Goal: Find specific page/section: Find specific page/section

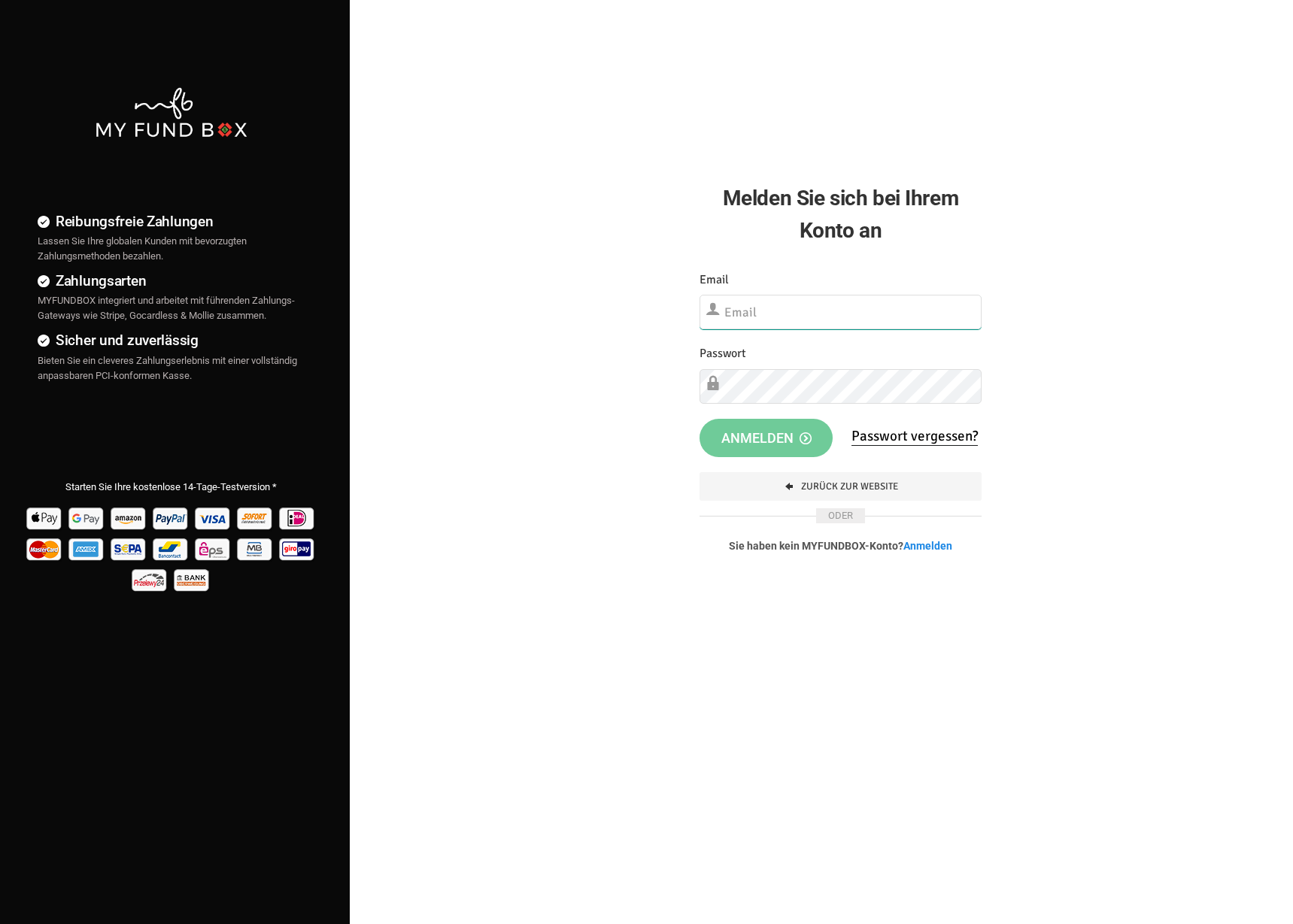
type input "[EMAIL_ADDRESS][DOMAIN_NAME]"
click at [780, 430] on span "Anmelden" at bounding box center [767, 438] width 90 height 16
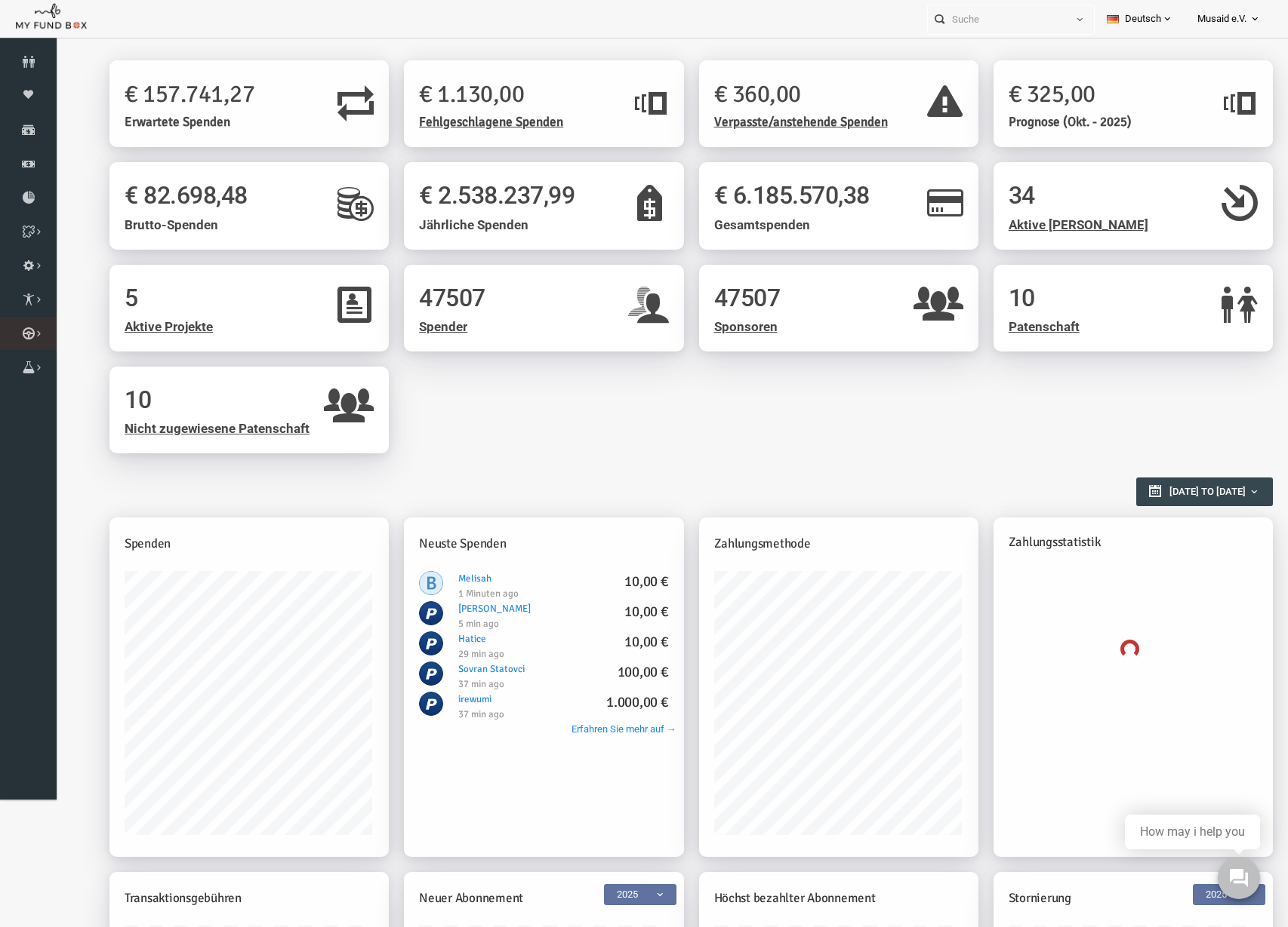
click at [0, 0] on link "Kurban Liste" at bounding box center [0, 0] width 0 height 0
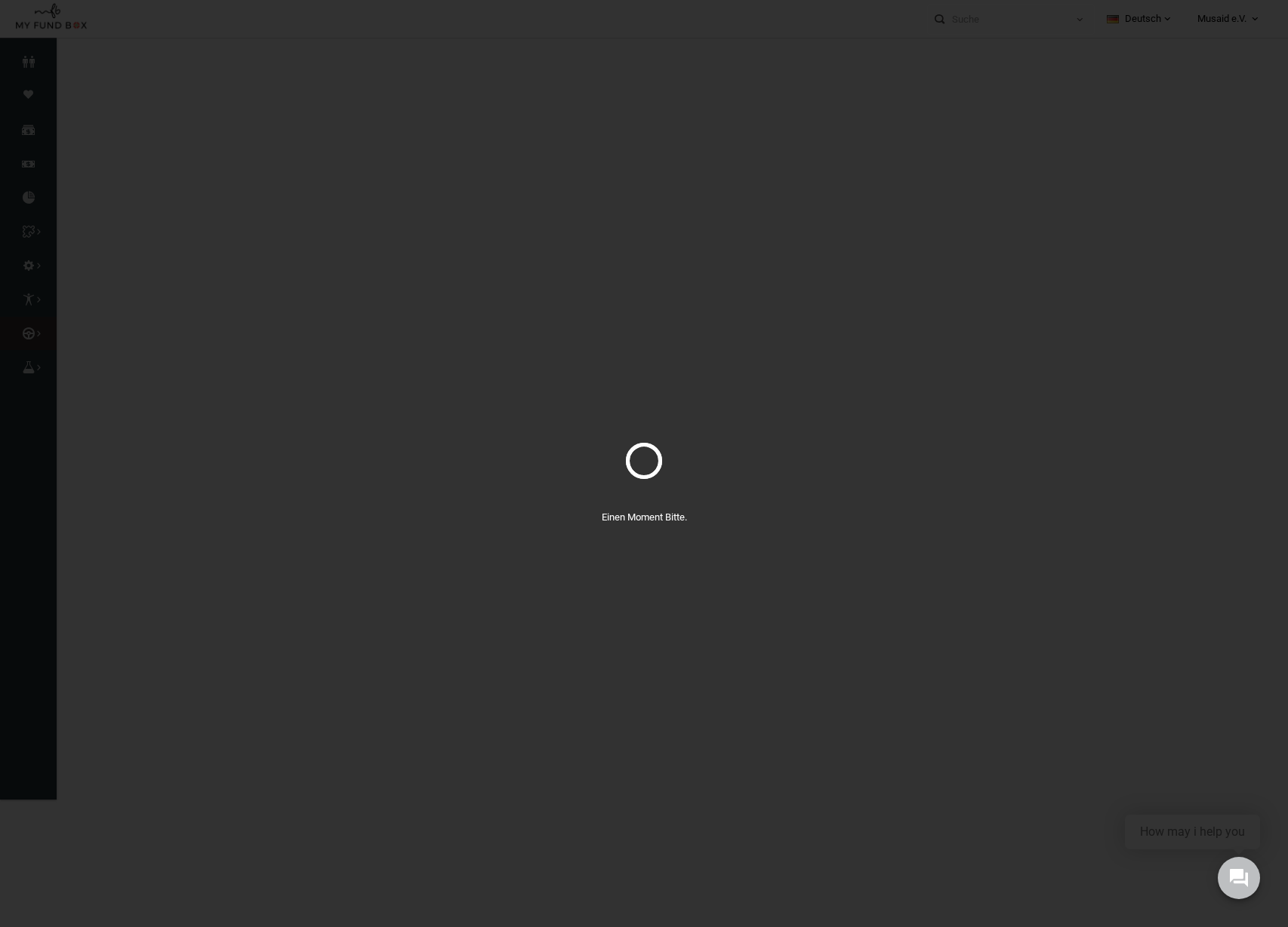
select select "100"
